Goal: Task Accomplishment & Management: Complete application form

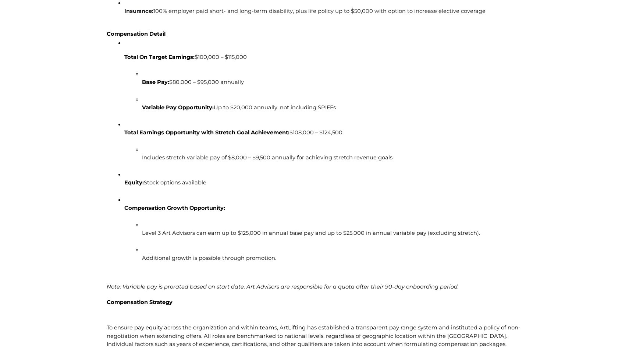
scroll to position [1418, 0]
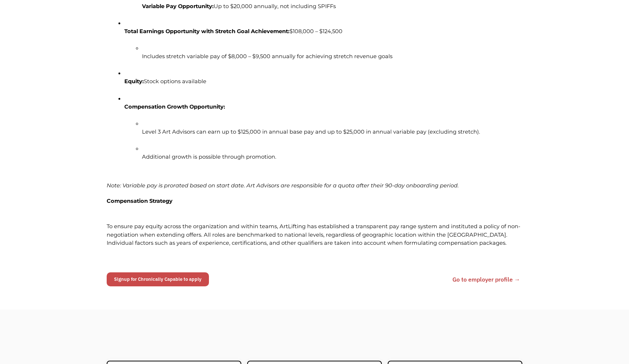
click at [191, 274] on link "Signup for Chronically Capable to apply" at bounding box center [158, 279] width 102 height 14
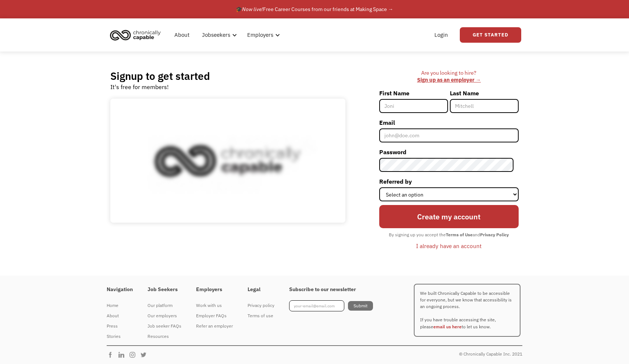
click at [415, 103] on input "First Name" at bounding box center [413, 106] width 69 height 14
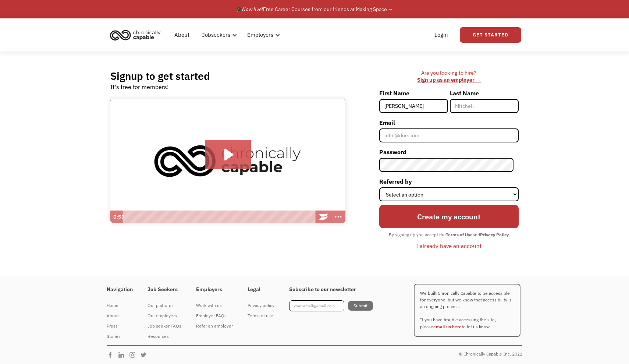
type input "maria"
type input "vogel"
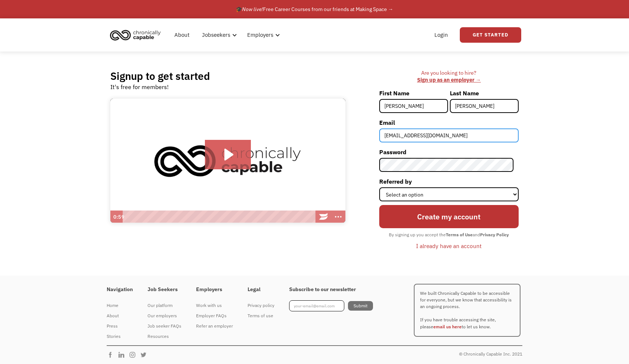
type input "mafernandavogel@gmail.com"
click at [521, 177] on div "Are you looking to hire? ‍ Sign up as an employer → First Name maria Last Name …" at bounding box center [435, 162] width 173 height 187
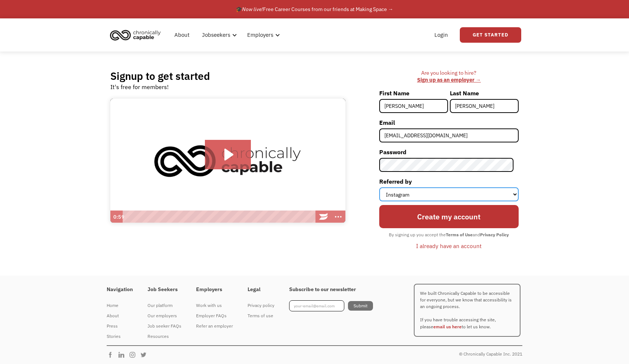
select select "Other"
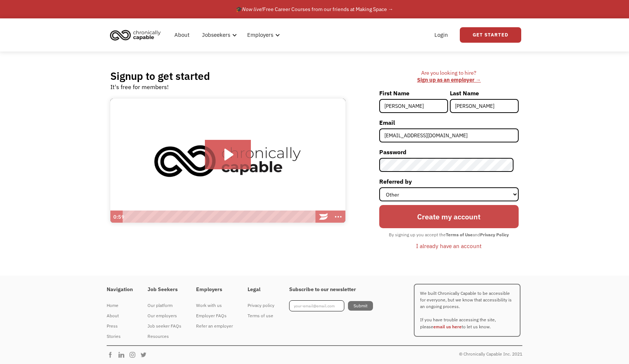
click at [435, 213] on input "Create my account" at bounding box center [448, 217] width 139 height 24
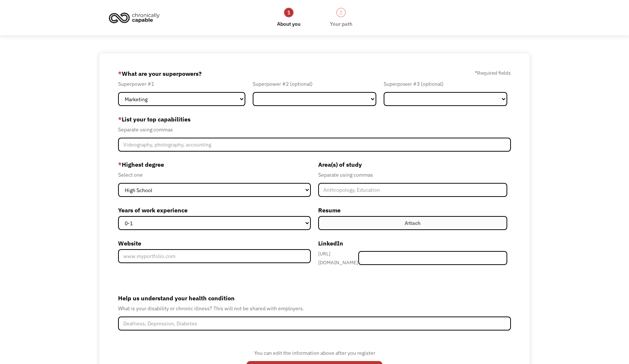
click at [230, 108] on form "68bf45a55744bc7d2513d4f1 [EMAIL_ADDRESS][DOMAIN_NAME] [PERSON_NAME] Other * Wha…" at bounding box center [314, 229] width 392 height 323
select select "Sales"
select select "Customer Service"
click at [405, 107] on form "68bf45a55744bc7d2513d4f1 mafernandavogel@gmail.com maria vogel Other * What are…" at bounding box center [314, 229] width 392 height 323
select select "Design"
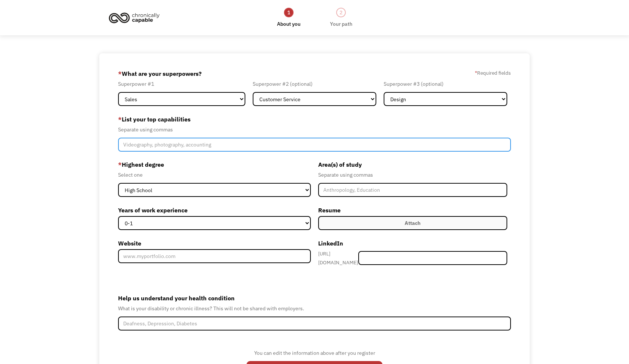
click at [267, 146] on input "Member-Create-Step1" at bounding box center [314, 144] width 392 height 14
type input "a"
type input "fine arts, luxury customer service, sales"
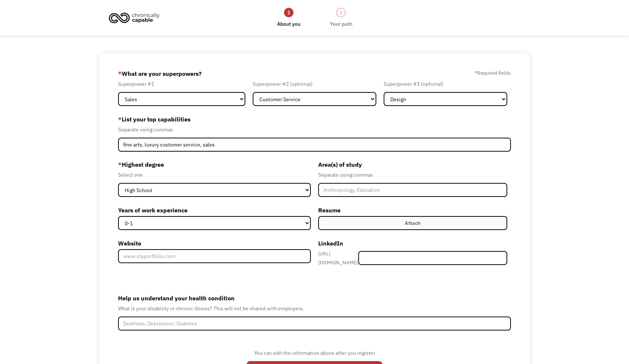
click at [245, 198] on div "* Highest degree Select one High School Associates Bachelors Master's PhD Years…" at bounding box center [216, 213] width 196 height 111
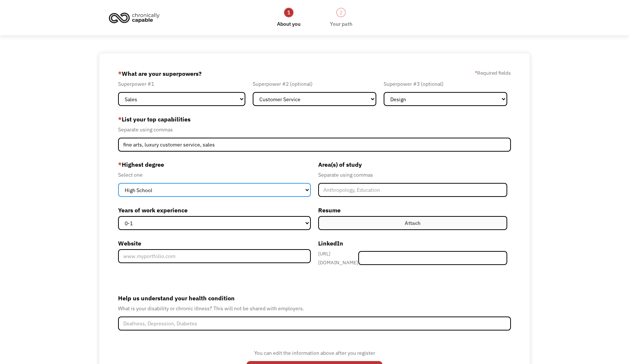
select select "bachelors"
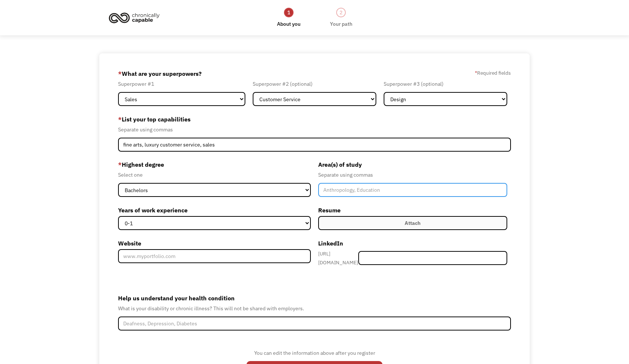
click at [365, 185] on input "Member-Create-Step1" at bounding box center [412, 190] width 189 height 14
type input "Fine Arts and Fine Arts Management"
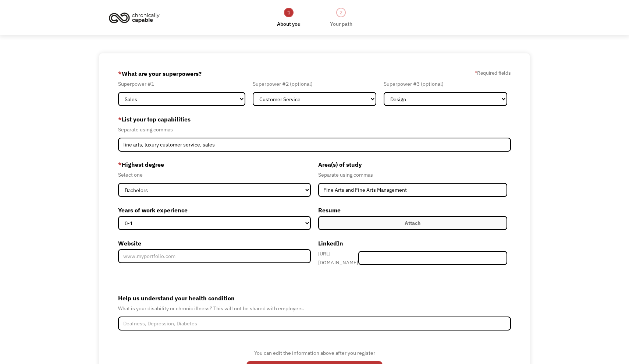
click at [293, 214] on label "Years of work experience" at bounding box center [214, 210] width 193 height 12
click at [293, 216] on select "0-1 2-4 5-10 11-15 15+" at bounding box center [214, 223] width 193 height 14
click at [293, 216] on div "Years of work experience 0-1 2-4 5-10 11-15 15+" at bounding box center [214, 217] width 193 height 26
click at [334, 220] on label "Attach" at bounding box center [412, 223] width 189 height 14
select select "11-15"
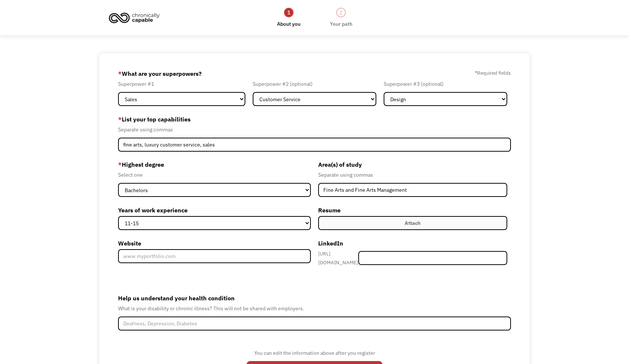
click at [408, 218] on label "Attach" at bounding box center [412, 223] width 189 height 14
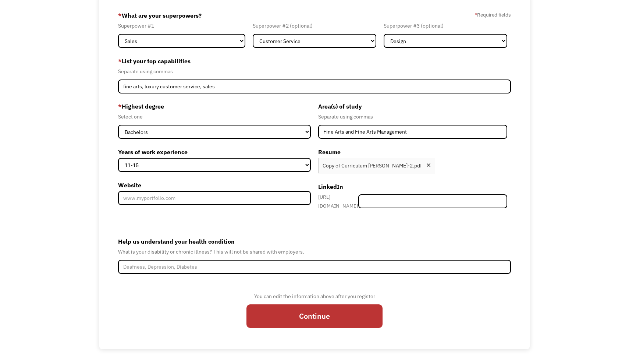
scroll to position [58, 0]
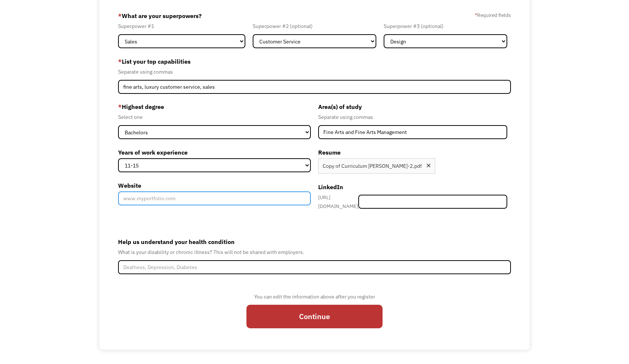
click at [232, 193] on input "Website" at bounding box center [214, 198] width 193 height 14
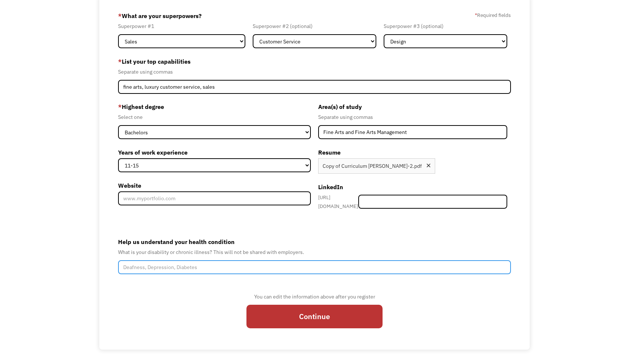
click at [296, 262] on input "Help us understand your health condition" at bounding box center [314, 267] width 392 height 14
click at [498, 264] on input "Help us understand your health condition" at bounding box center [314, 267] width 392 height 14
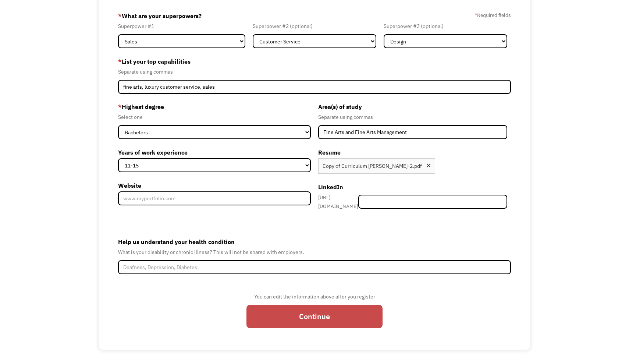
click at [365, 304] on input "Continue" at bounding box center [314, 316] width 136 height 24
type input "Please wait..."
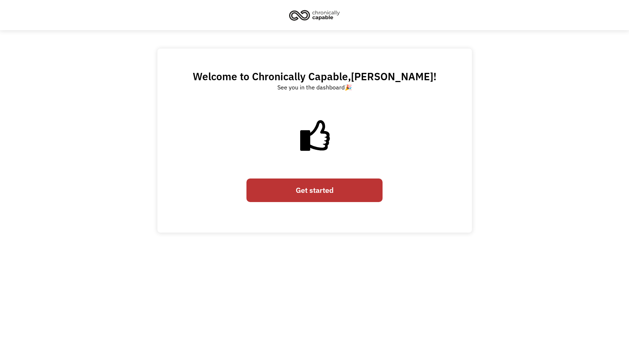
click at [299, 234] on body "Welcome to Chronically Capable, maria ! See you in the dashboard 🎉 Get started …" at bounding box center [314, 182] width 629 height 364
click at [316, 195] on link "Get started" at bounding box center [314, 190] width 136 height 24
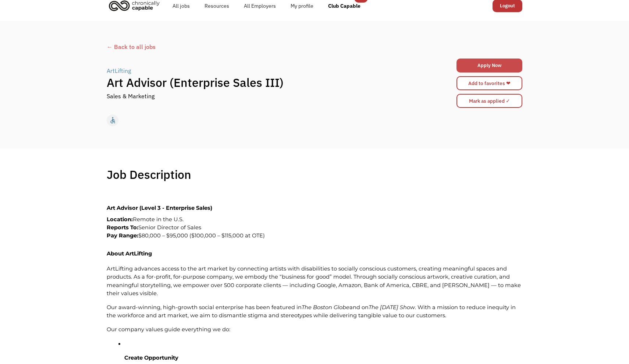
click at [487, 67] on link "Apply Now" at bounding box center [489, 65] width 66 height 14
